Goal: Check status: Check status

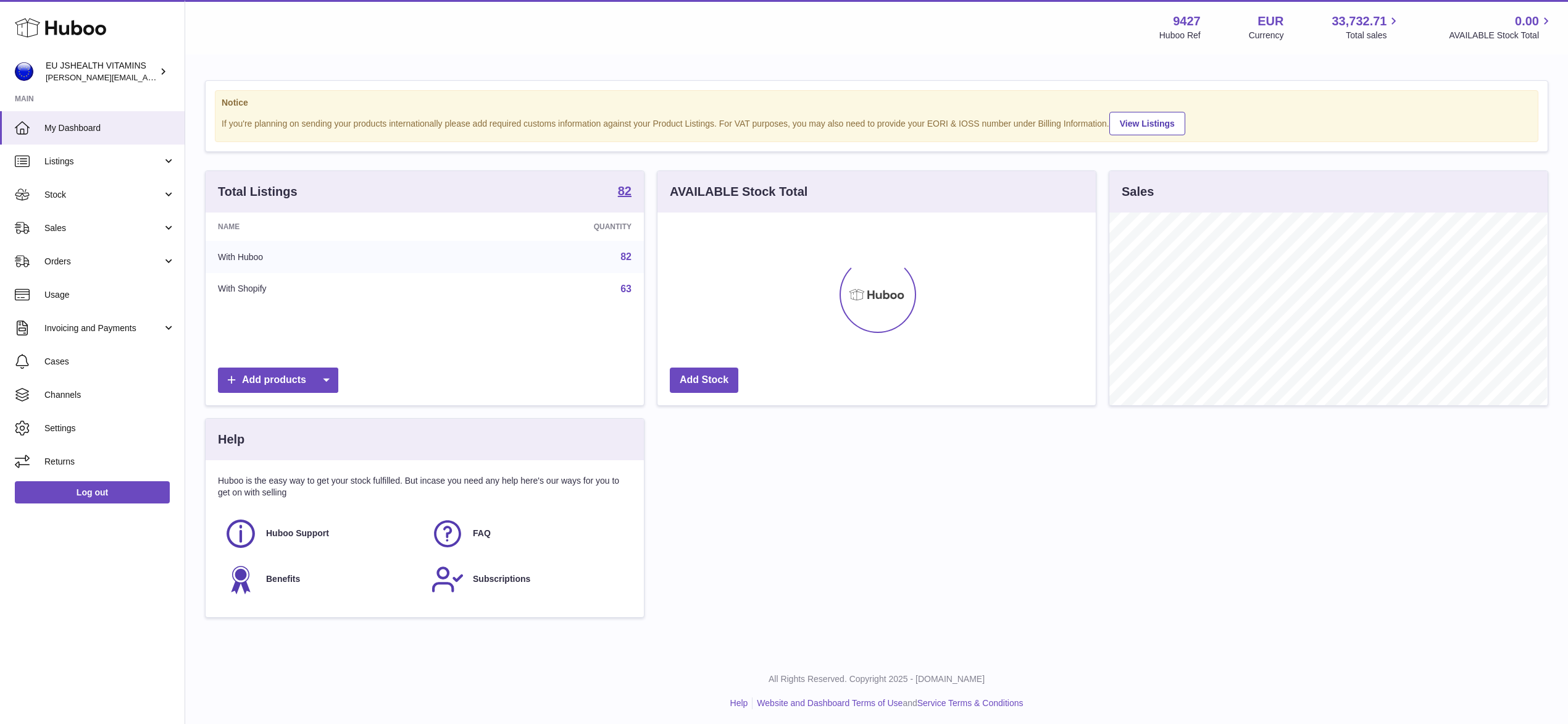
scroll to position [193, 438]
click at [79, 219] on link "Sales" at bounding box center [92, 227] width 185 height 33
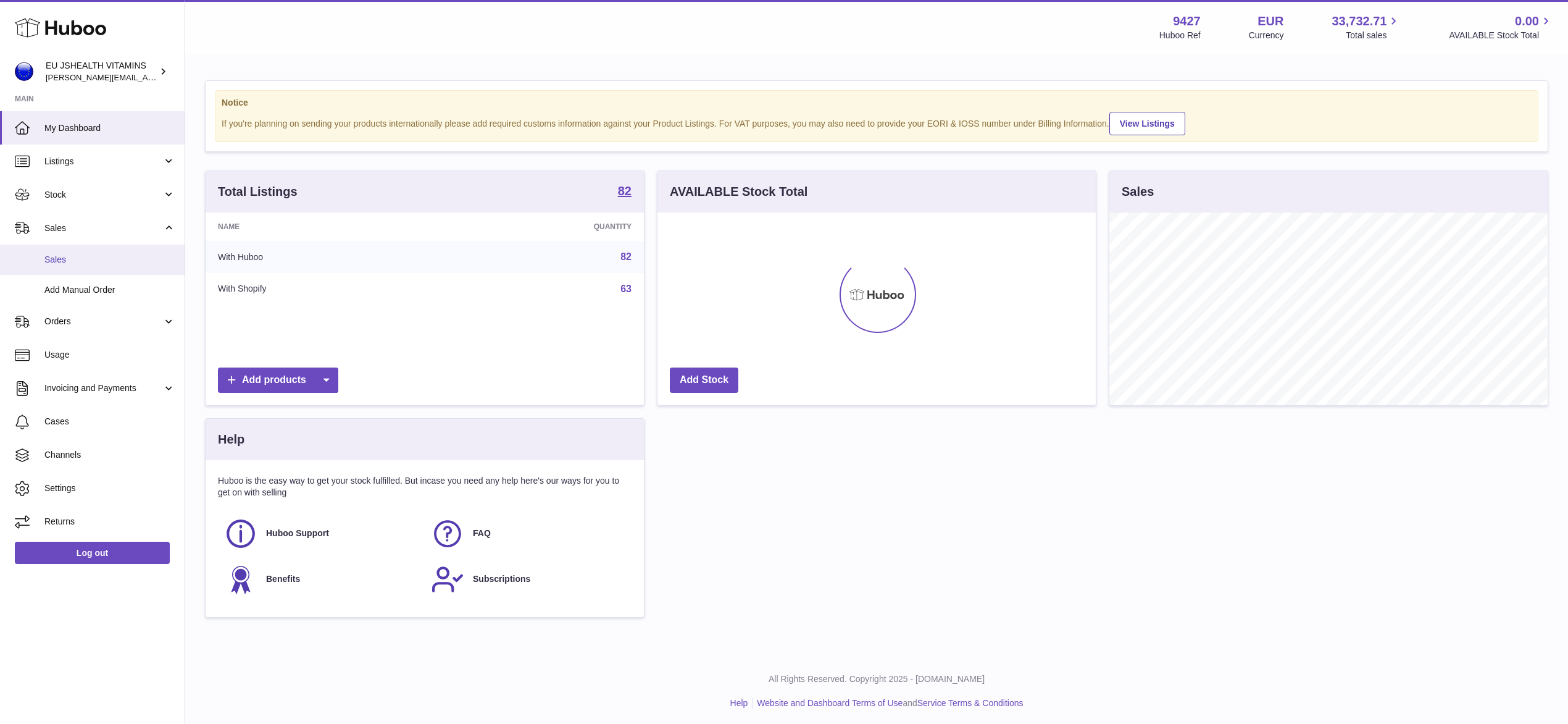
click at [86, 260] on span "Sales" at bounding box center [109, 259] width 130 height 11
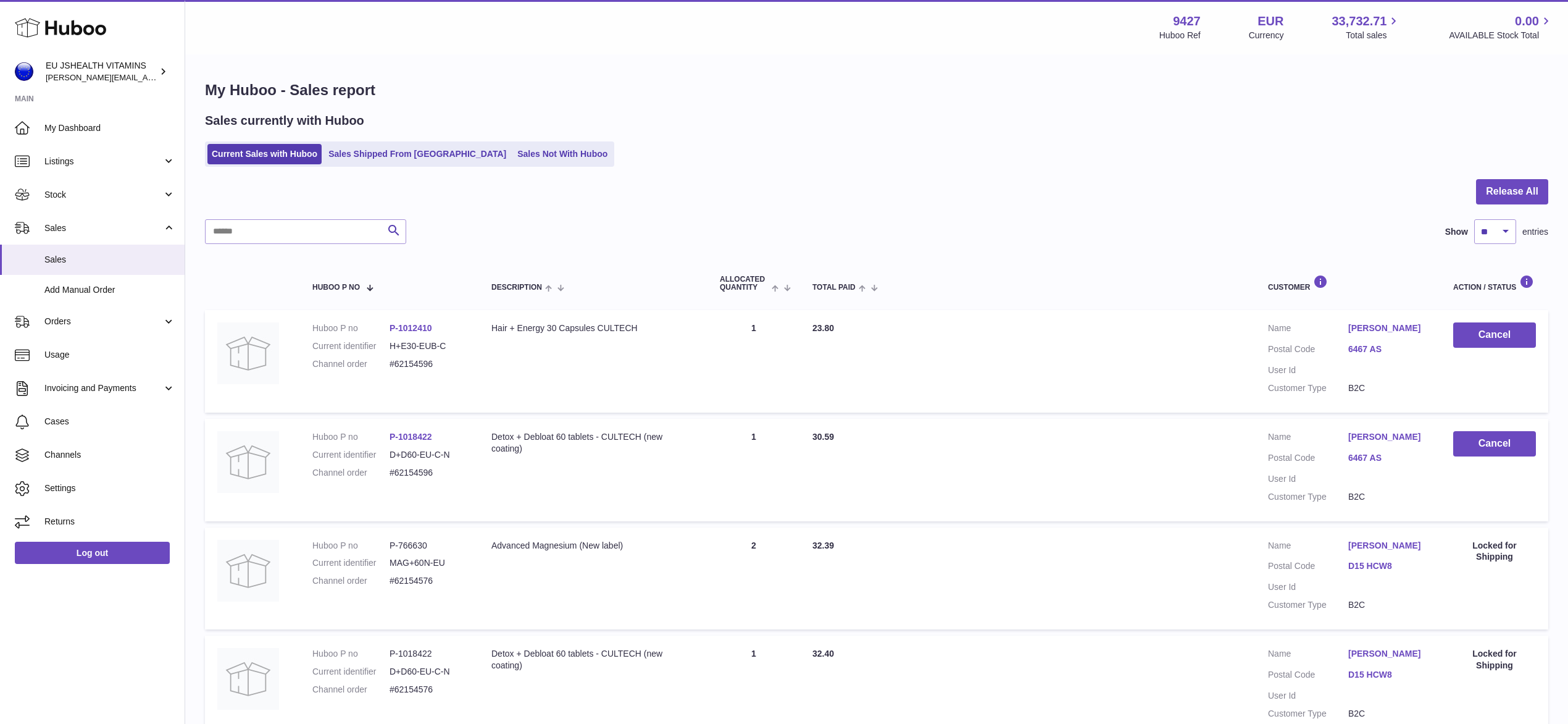
click at [364, 166] on ul "Current Sales with Huboo Sales Shipped From [GEOGRAPHIC_DATA] Sales Not With Hu…" at bounding box center [409, 153] width 409 height 25
click at [370, 156] on link "Sales Shipped From [GEOGRAPHIC_DATA]" at bounding box center [417, 153] width 186 height 20
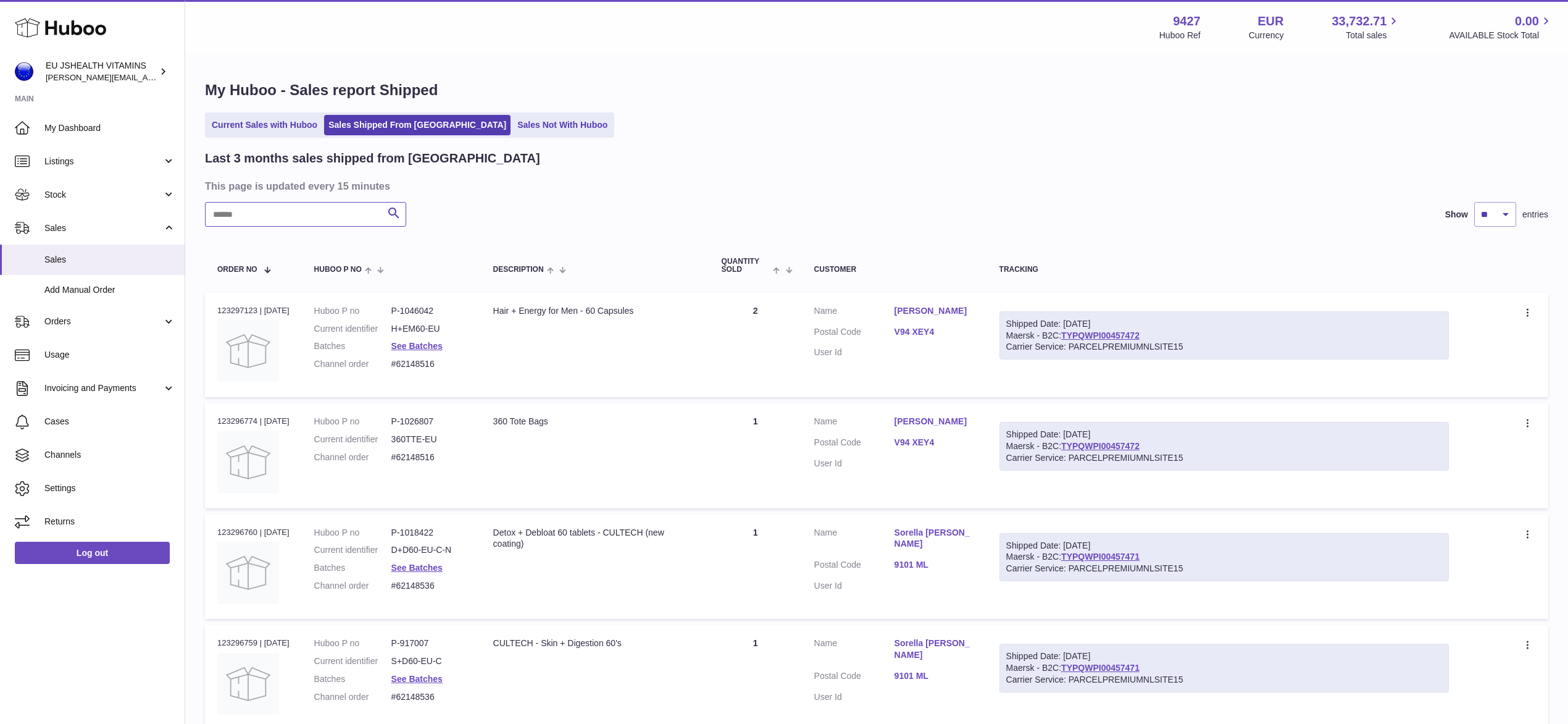
click at [310, 212] on input "text" at bounding box center [305, 214] width 201 height 24
paste input "**********"
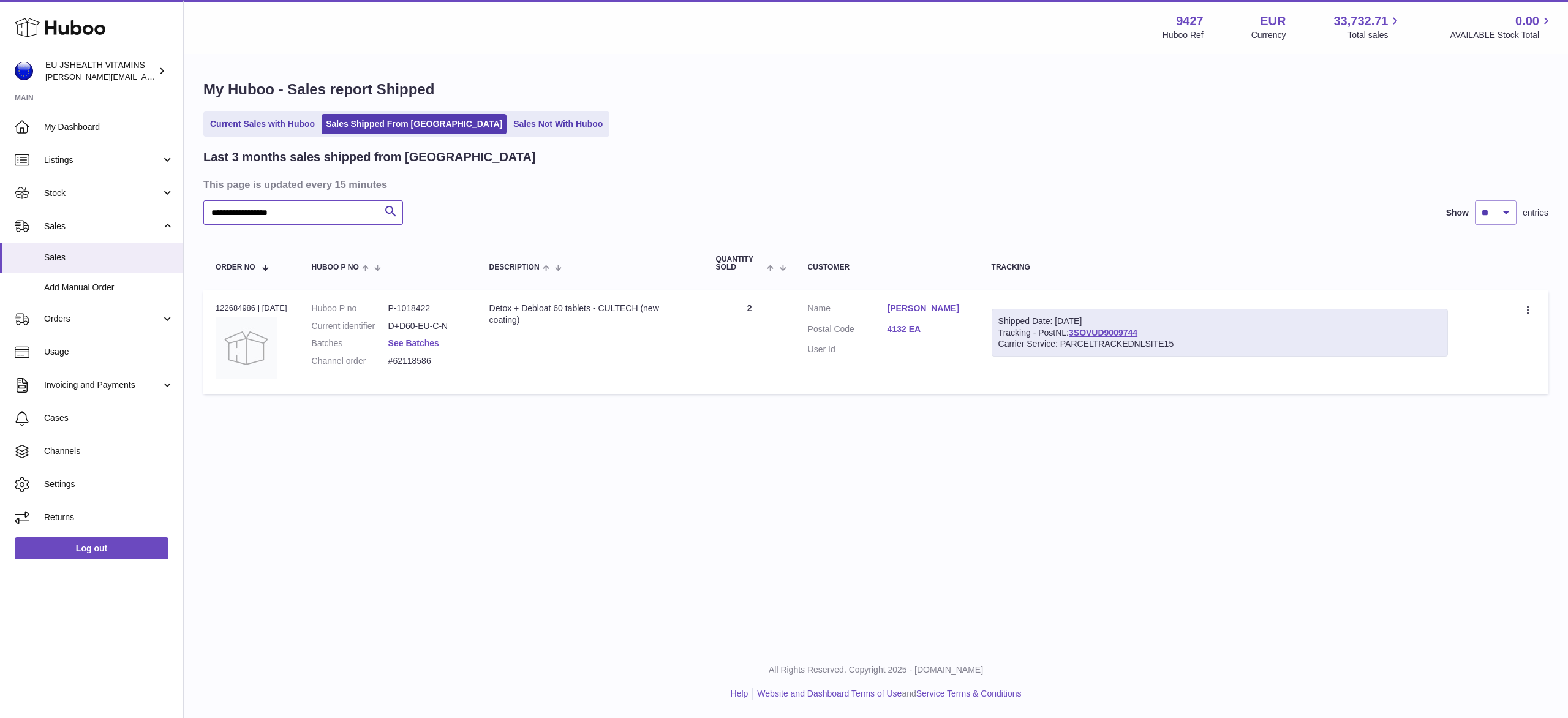
type input "**********"
click at [897, 329] on link "4132 EA" at bounding box center [927, 329] width 80 height 11
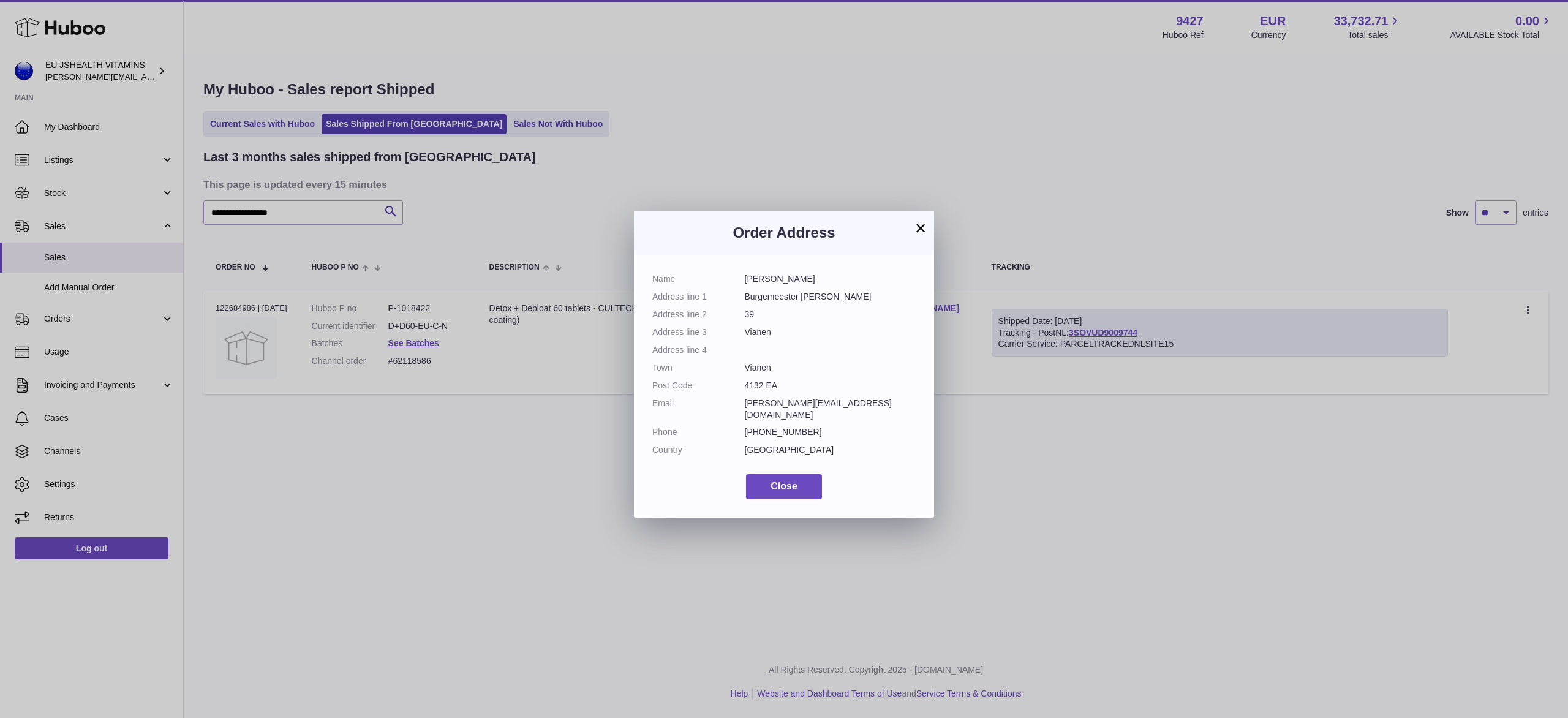
click at [918, 227] on button "×" at bounding box center [921, 228] width 14 height 14
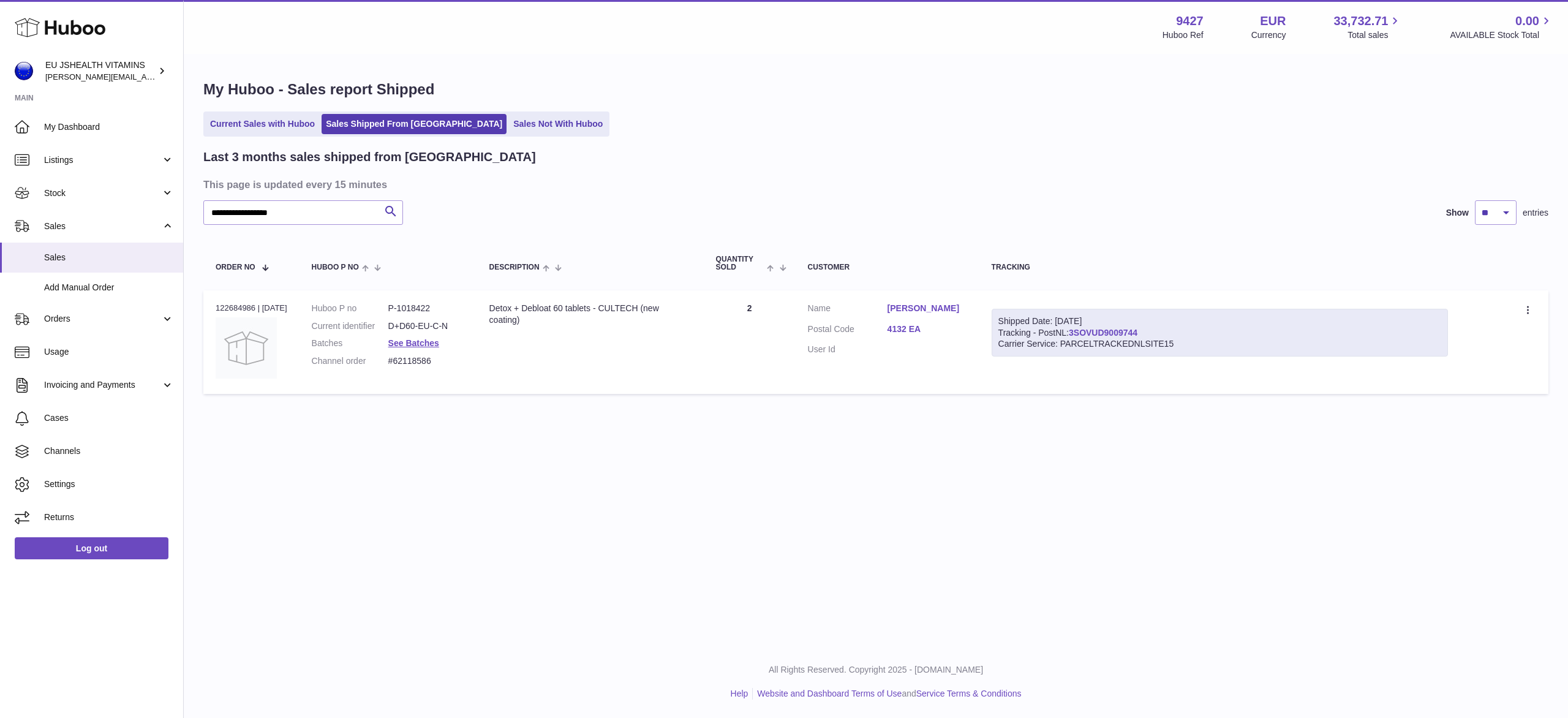
click at [1130, 333] on link "3SOVUD9009744" at bounding box center [1102, 332] width 68 height 10
